Goal: Transaction & Acquisition: Book appointment/travel/reservation

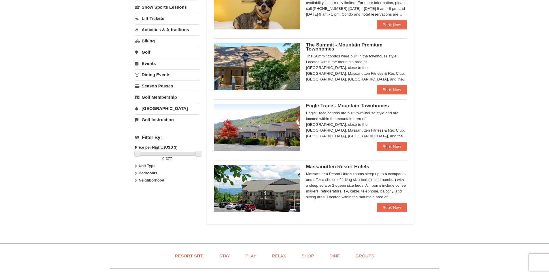
scroll to position [144, 0]
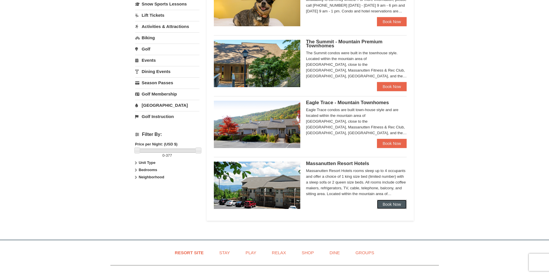
click at [392, 202] on link "Book Now" at bounding box center [392, 203] width 30 height 9
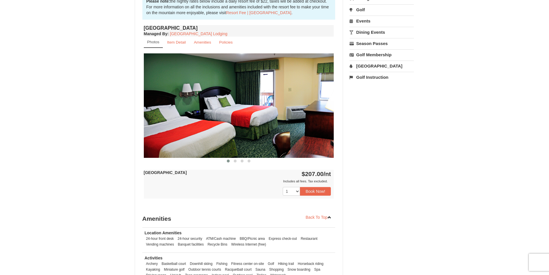
scroll to position [194, 0]
click at [315, 189] on button "Book Now!" at bounding box center [315, 190] width 31 height 9
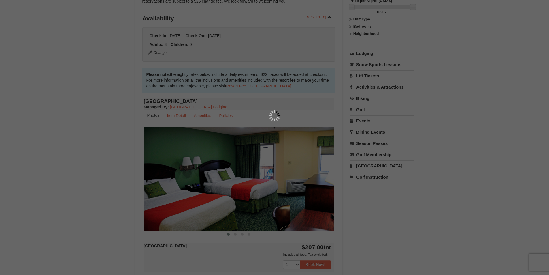
scroll to position [56, 0]
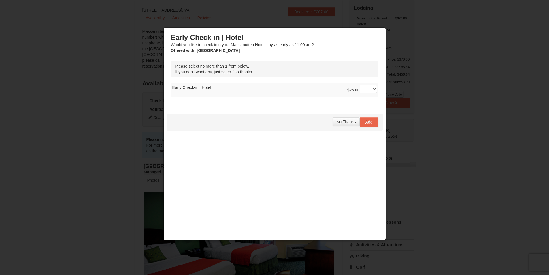
click at [135, 56] on div at bounding box center [274, 137] width 549 height 275
click at [344, 119] on button "No Thanks" at bounding box center [345, 121] width 27 height 9
